Goal: Purchase product/service

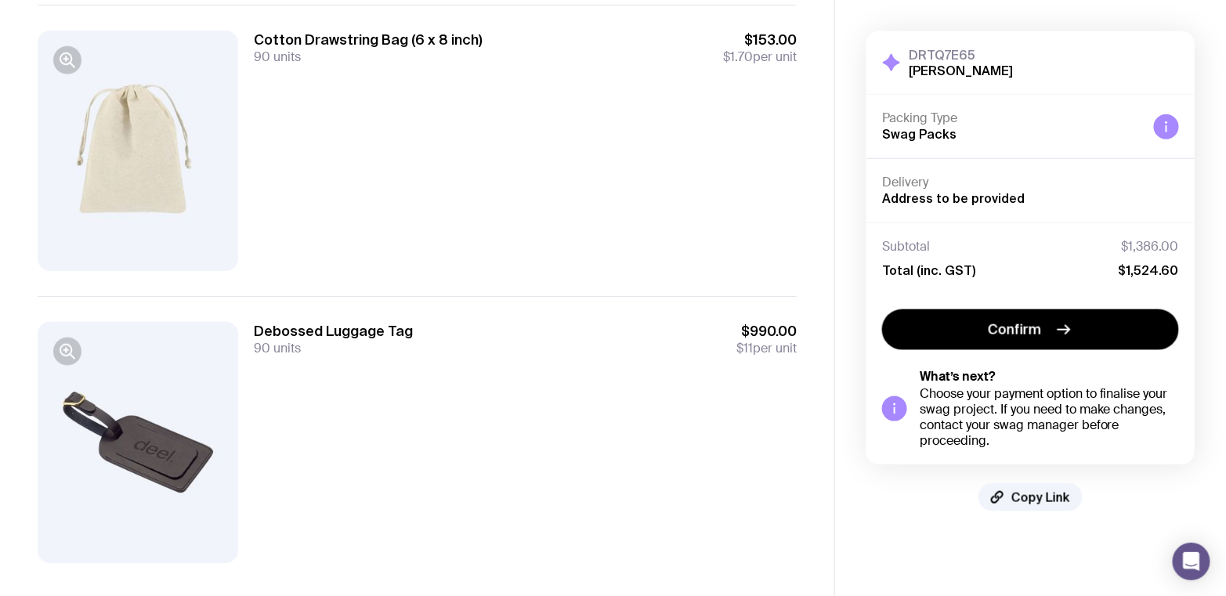
scroll to position [466, 0]
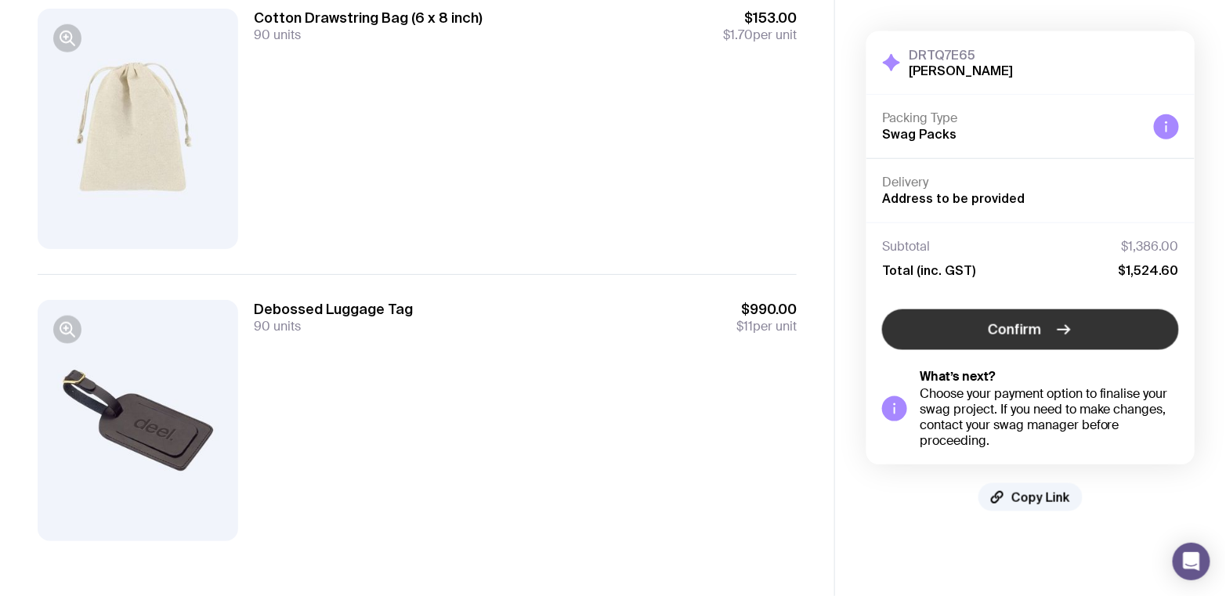
click at [1038, 329] on span "Confirm" at bounding box center [1014, 329] width 53 height 19
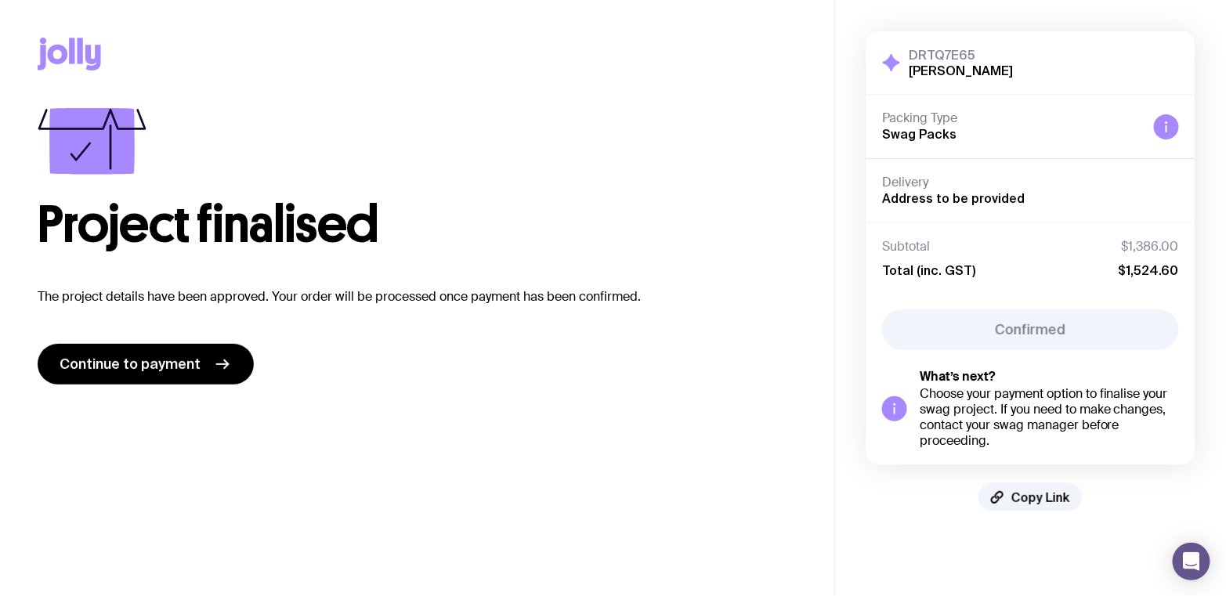
scroll to position [0, 0]
click at [193, 363] on span "Continue to payment" at bounding box center [130, 364] width 141 height 19
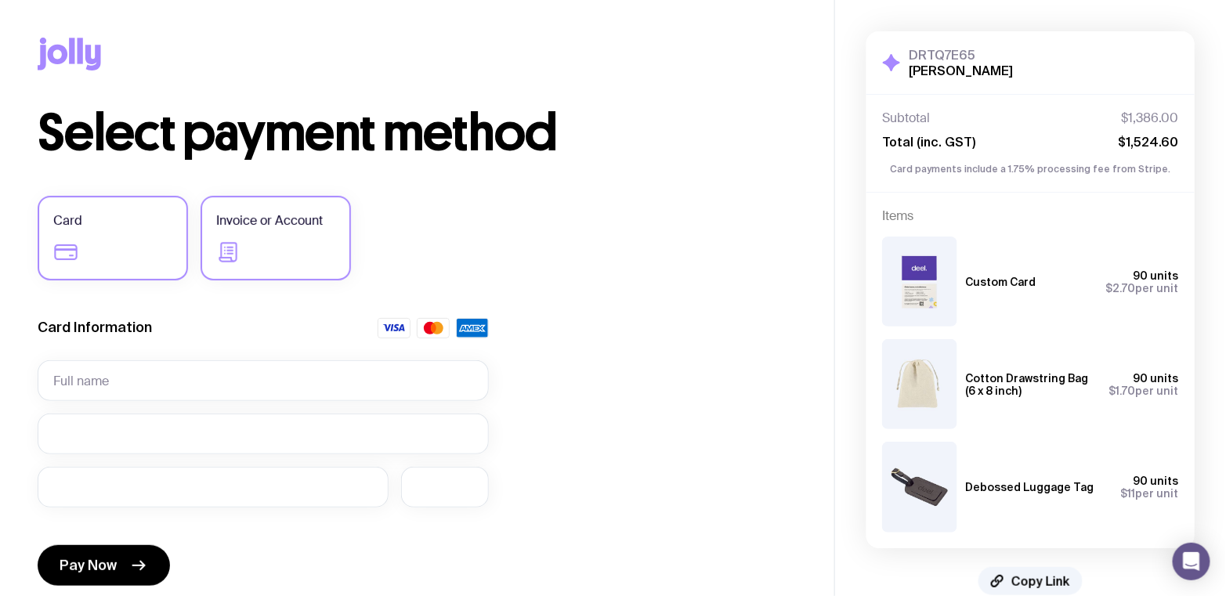
click at [317, 258] on label "Invoice or Account" at bounding box center [276, 238] width 150 height 85
click at [0, 0] on input "Invoice or Account" at bounding box center [0, 0] width 0 height 0
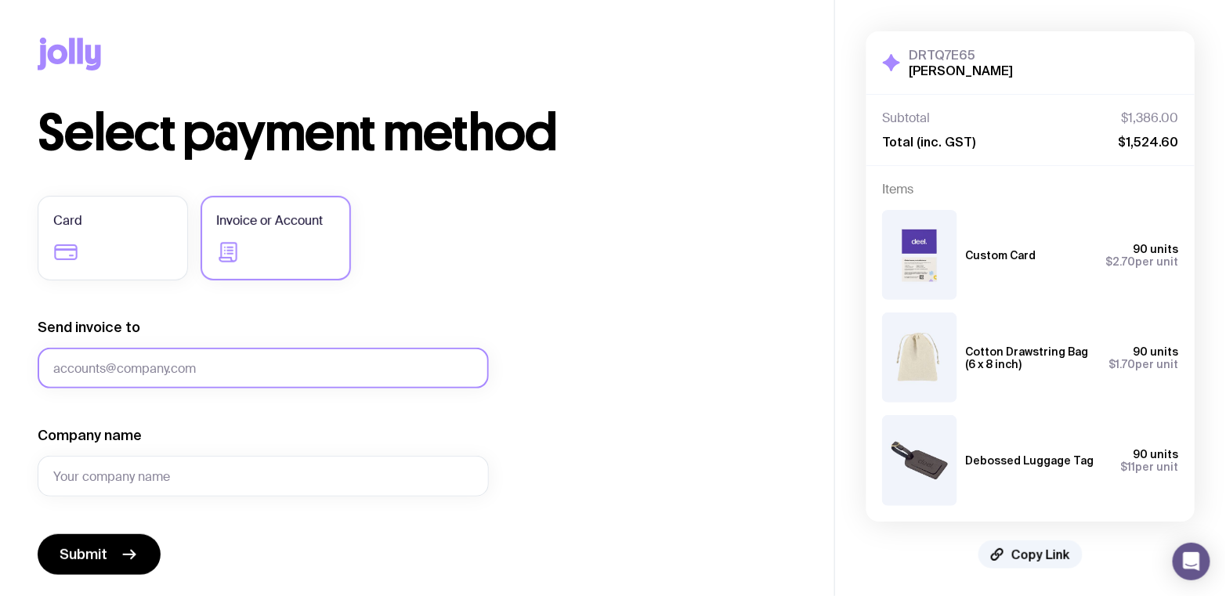
click at [340, 357] on input "Send invoice to" at bounding box center [263, 368] width 451 height 41
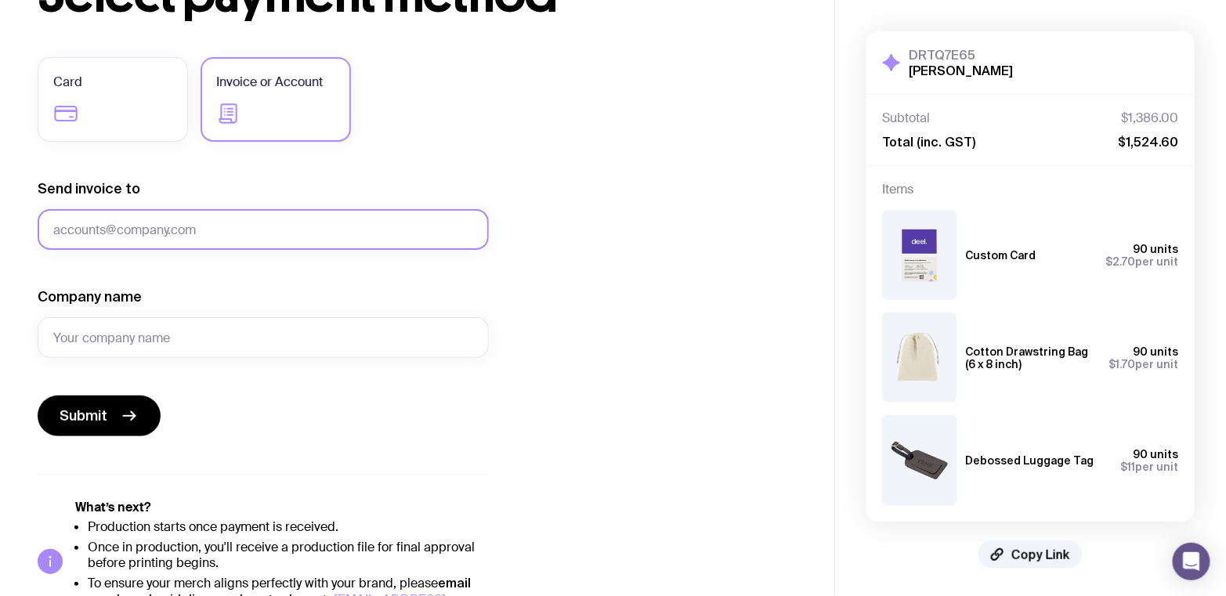
scroll to position [181, 0]
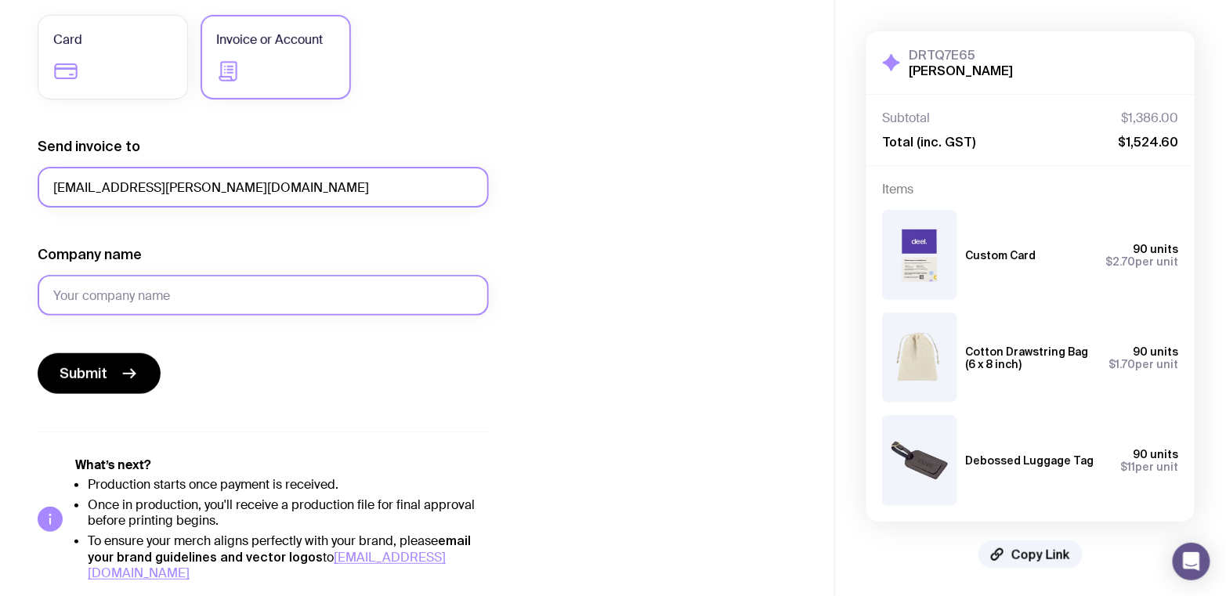
type input "[EMAIL_ADDRESS][PERSON_NAME][DOMAIN_NAME]"
click at [305, 306] on input "Company name" at bounding box center [263, 295] width 451 height 41
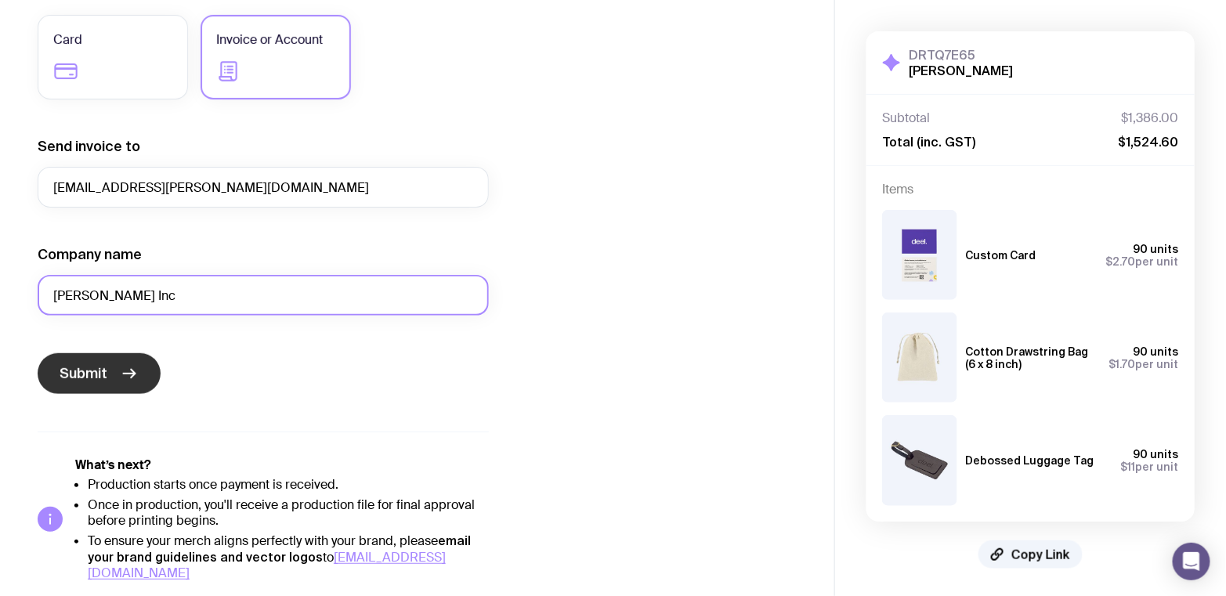
type input "[PERSON_NAME] Inc"
click at [108, 378] on button "Submit" at bounding box center [99, 373] width 123 height 41
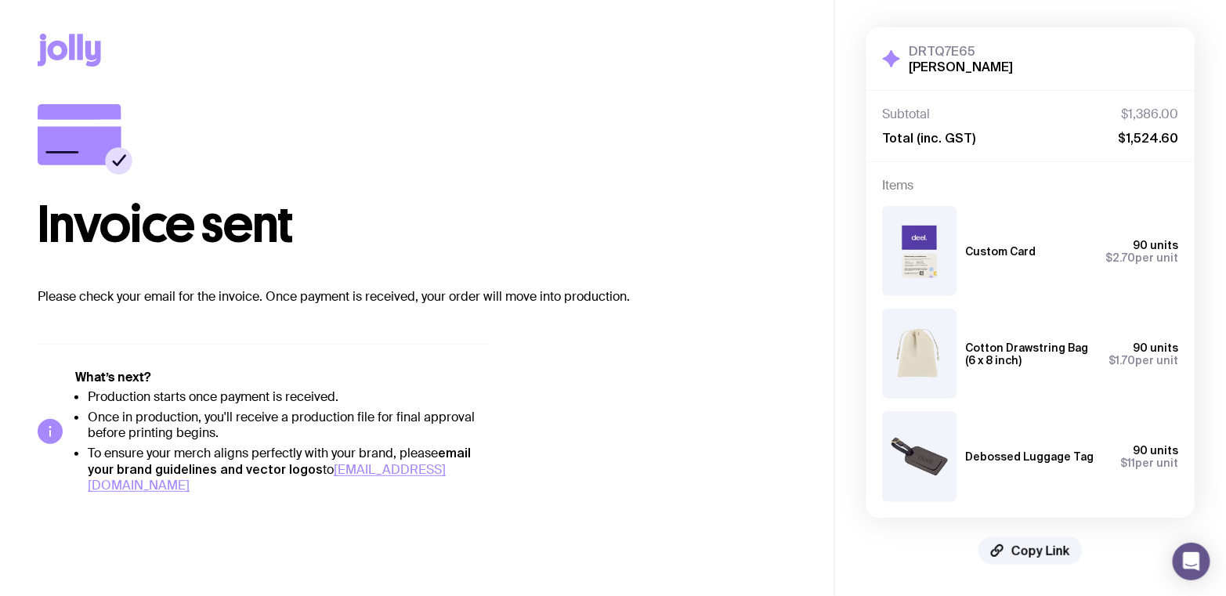
scroll to position [2, 0]
